Goal: Book appointment/travel/reservation

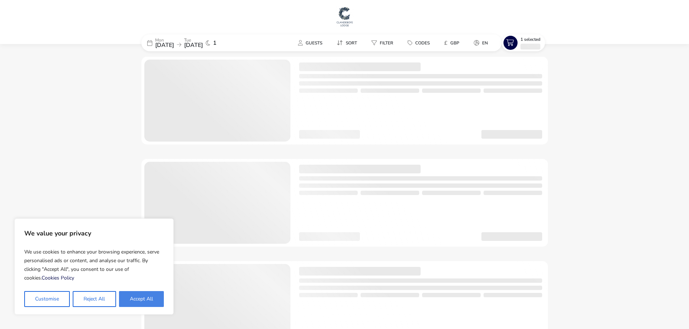
click at [135, 302] on button "Accept All" at bounding box center [141, 299] width 45 height 16
checkbox input "true"
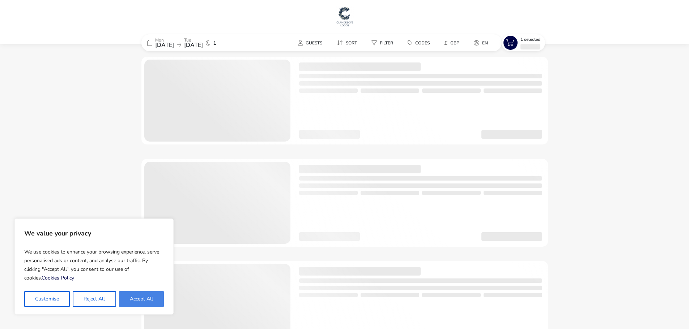
checkbox input "true"
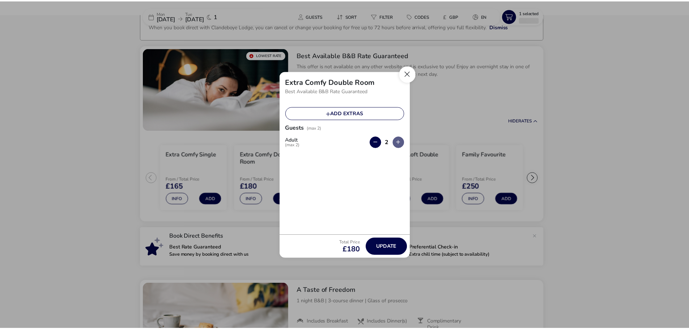
scroll to position [56, 0]
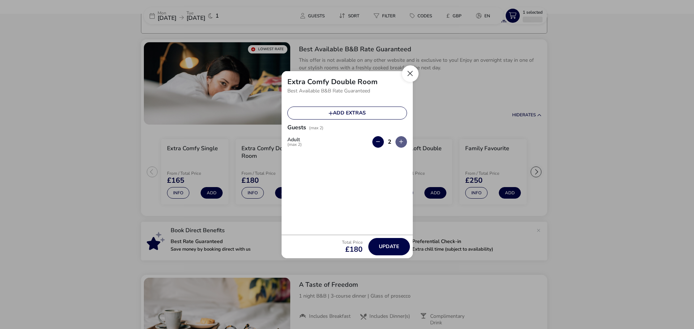
click at [412, 73] on button "Close" at bounding box center [410, 73] width 17 height 17
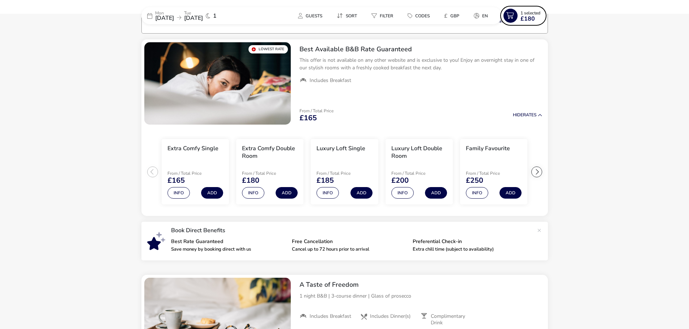
scroll to position [0, 0]
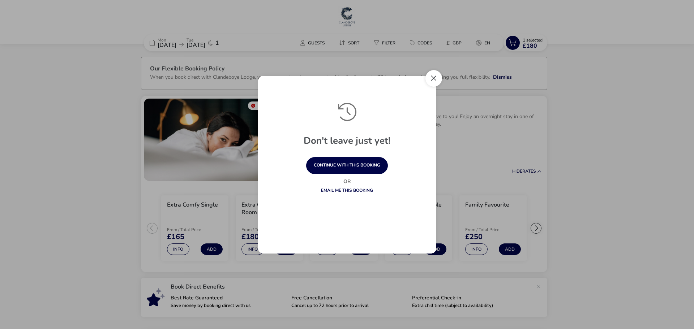
click at [436, 78] on button "Close" at bounding box center [434, 78] width 17 height 17
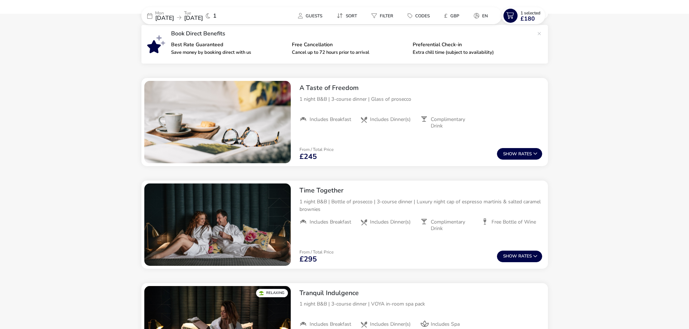
scroll to position [253, 0]
click at [535, 152] on icon at bounding box center [535, 154] width 4 height 4
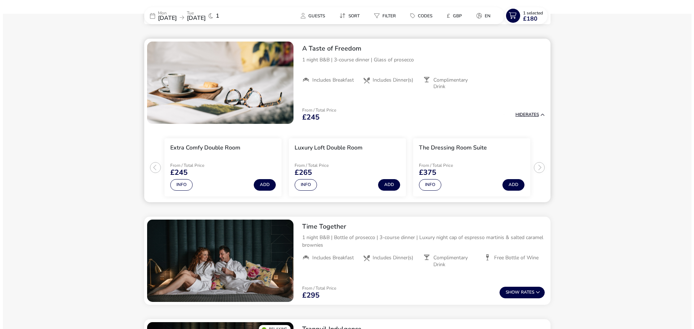
scroll to position [295, 0]
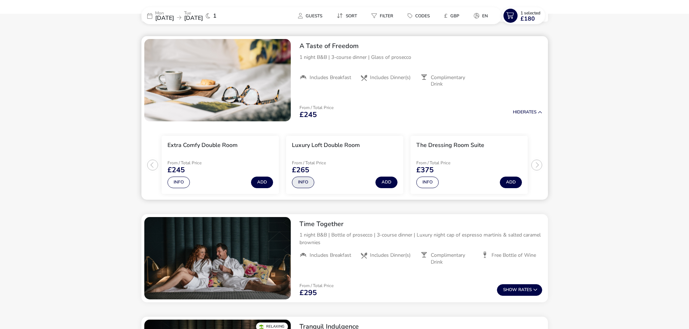
click at [305, 179] on button "Info" at bounding box center [303, 183] width 22 height 12
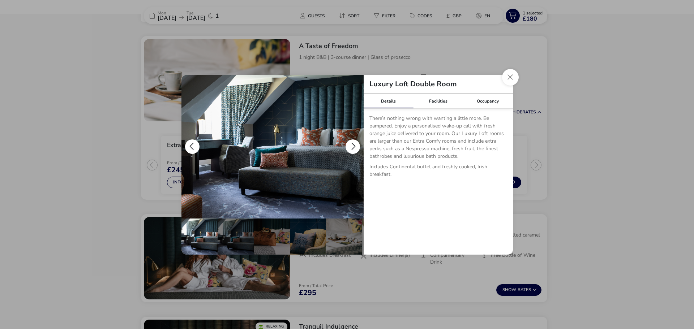
click at [354, 147] on button "details" at bounding box center [353, 147] width 14 height 14
click at [354, 141] on button "details" at bounding box center [353, 147] width 14 height 14
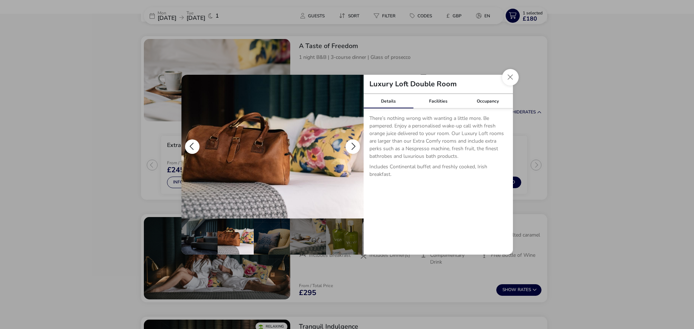
click at [354, 141] on button "details" at bounding box center [353, 147] width 14 height 14
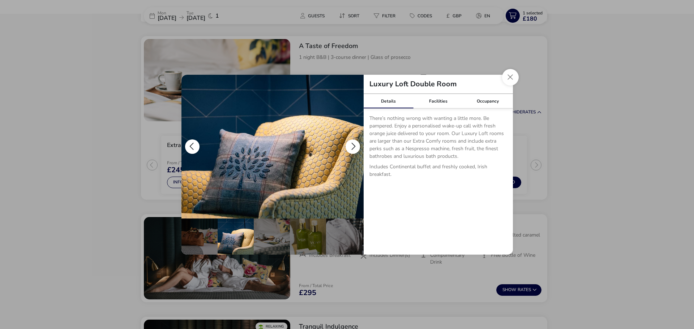
click at [354, 141] on button "details" at bounding box center [353, 147] width 14 height 14
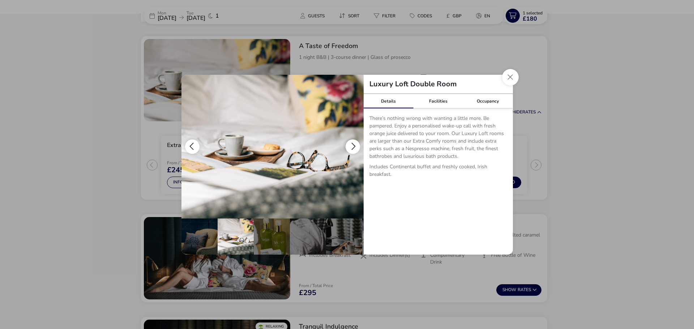
click at [354, 141] on button "details" at bounding box center [353, 147] width 14 height 14
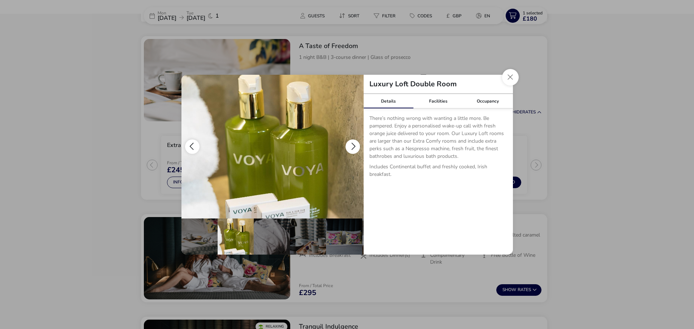
click at [354, 141] on button "details" at bounding box center [353, 147] width 14 height 14
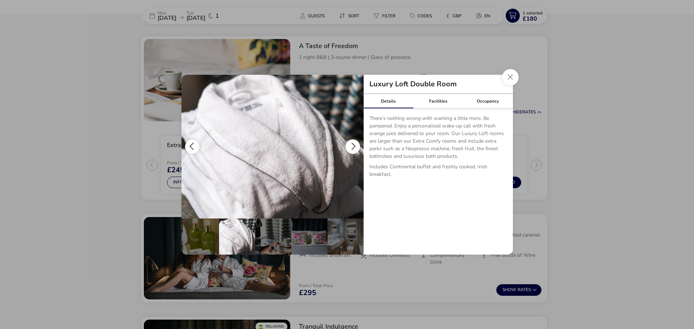
click at [354, 141] on button "details" at bounding box center [353, 147] width 14 height 14
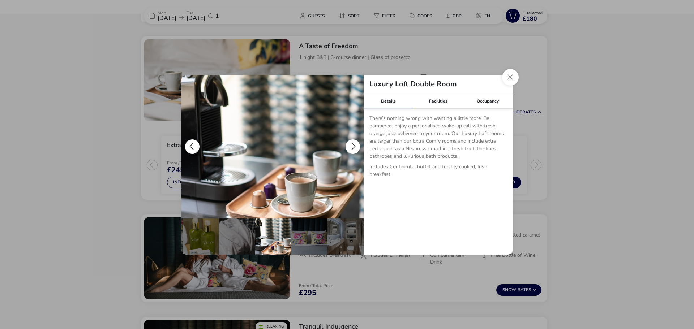
click at [354, 141] on button "details" at bounding box center [353, 147] width 14 height 14
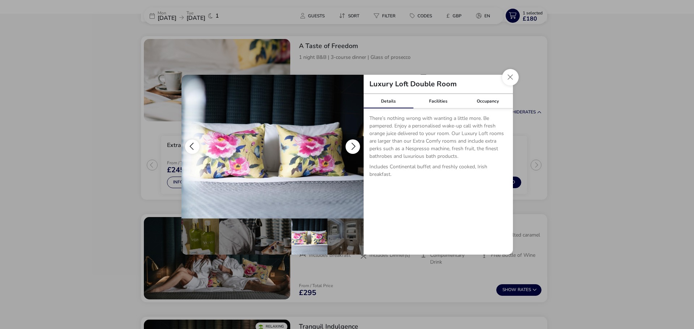
click at [354, 141] on button "details" at bounding box center [353, 147] width 14 height 14
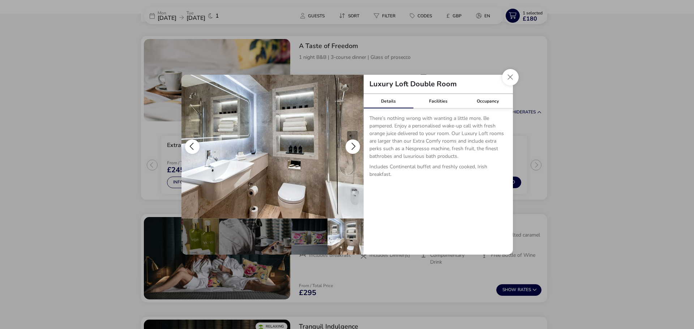
click at [354, 141] on button "details" at bounding box center [353, 147] width 14 height 14
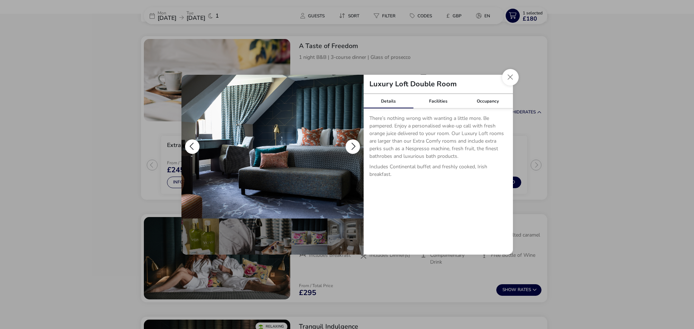
scroll to position [0, 0]
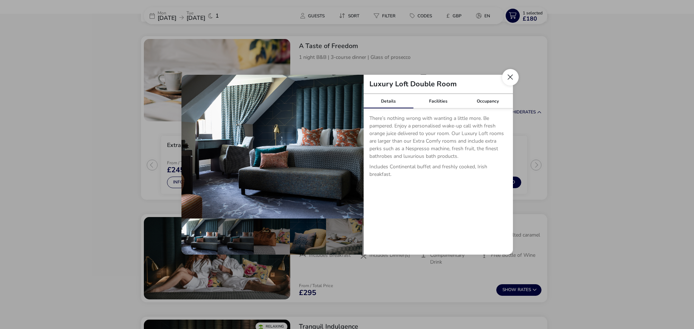
click at [516, 77] on button "Close dialog" at bounding box center [510, 77] width 17 height 17
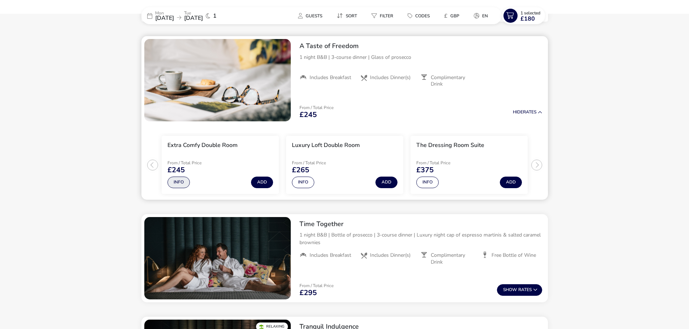
click at [177, 184] on button "Info" at bounding box center [178, 183] width 22 height 12
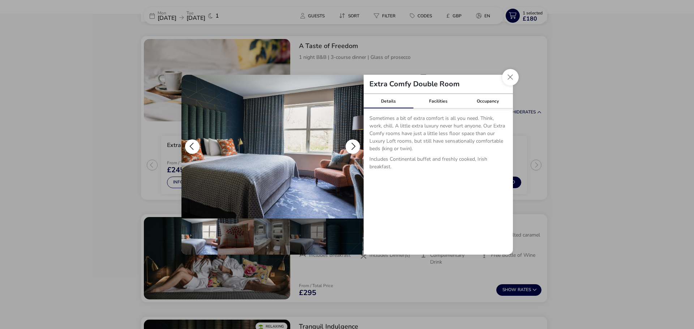
click at [351, 141] on button "details" at bounding box center [353, 147] width 14 height 14
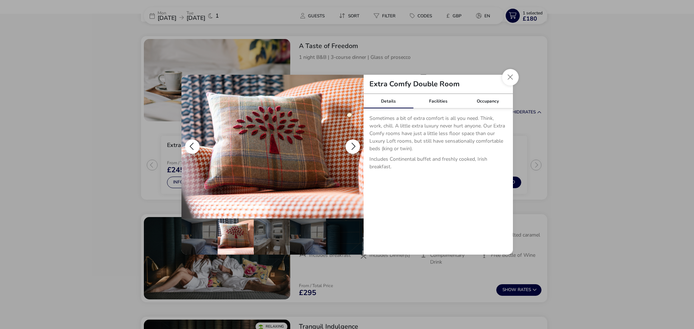
click at [351, 141] on button "details" at bounding box center [353, 147] width 14 height 14
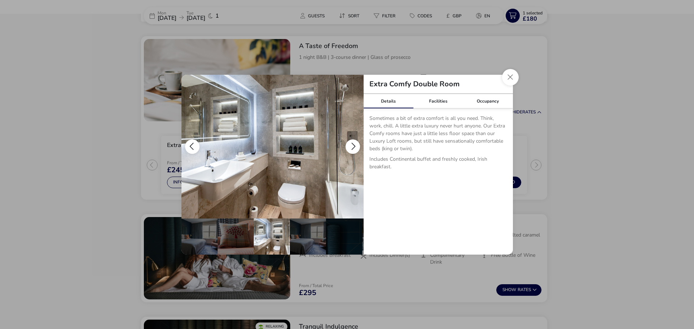
scroll to position [0, 36]
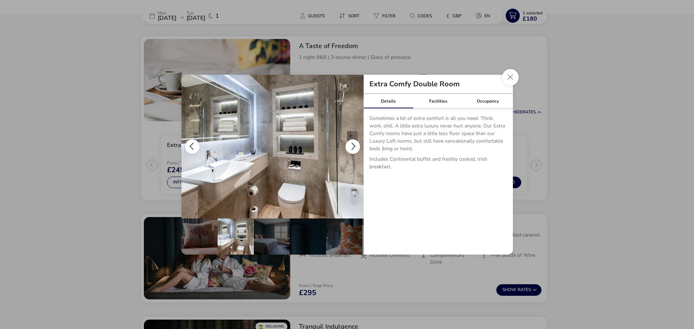
click at [351, 141] on button "details" at bounding box center [353, 147] width 14 height 14
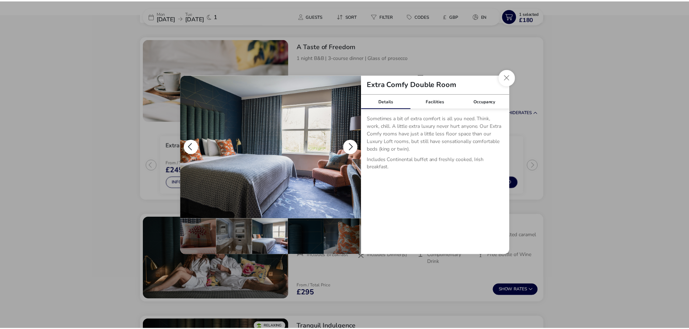
scroll to position [0, 71]
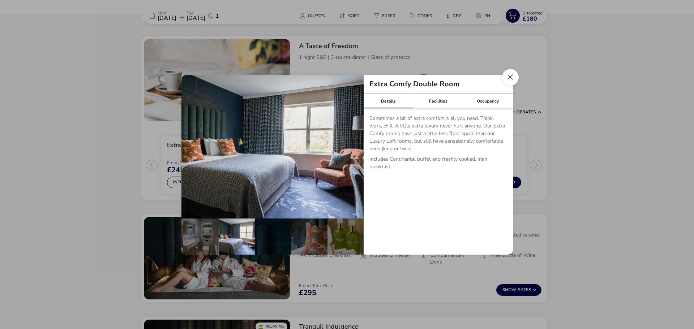
click at [512, 74] on button "Close dialog" at bounding box center [510, 77] width 17 height 17
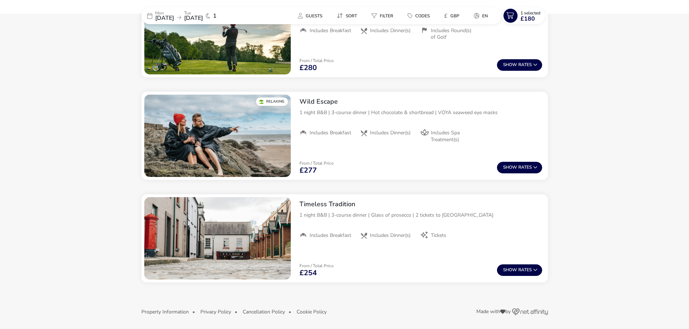
scroll to position [932, 0]
